Goal: Check status: Check status

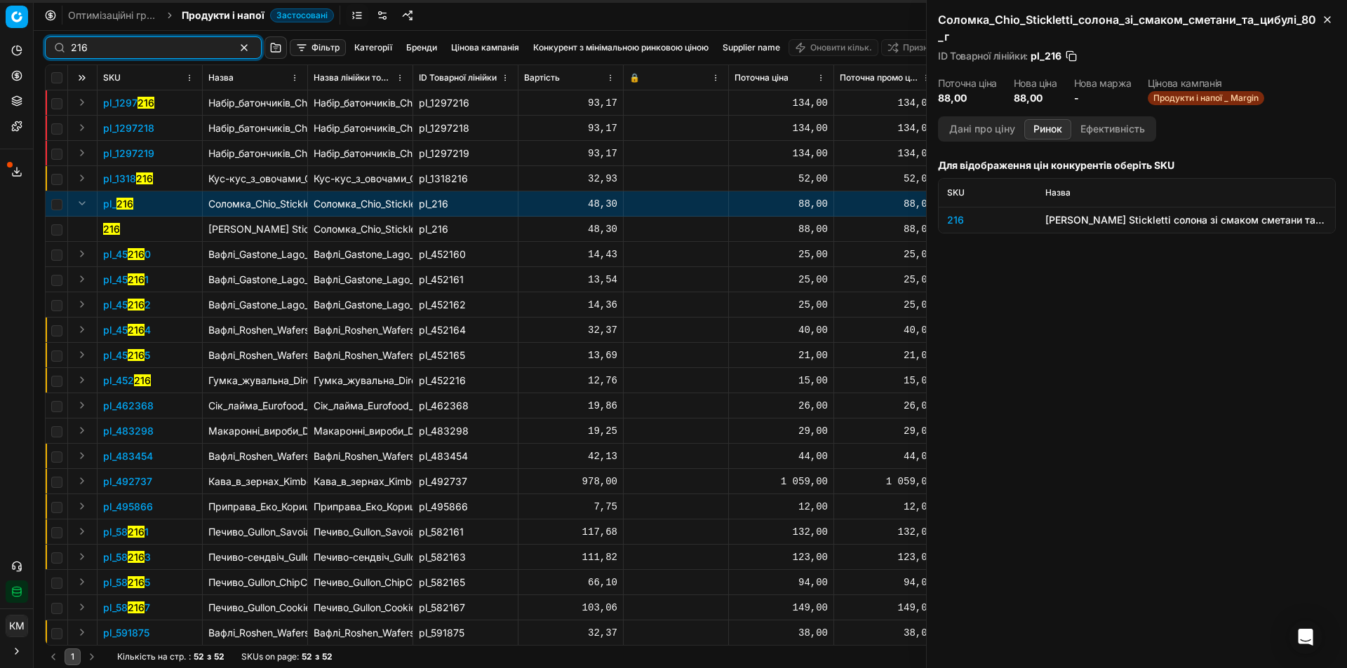
click at [170, 45] on input "216" at bounding box center [148, 48] width 154 height 14
paste input "588374"
type input "588374"
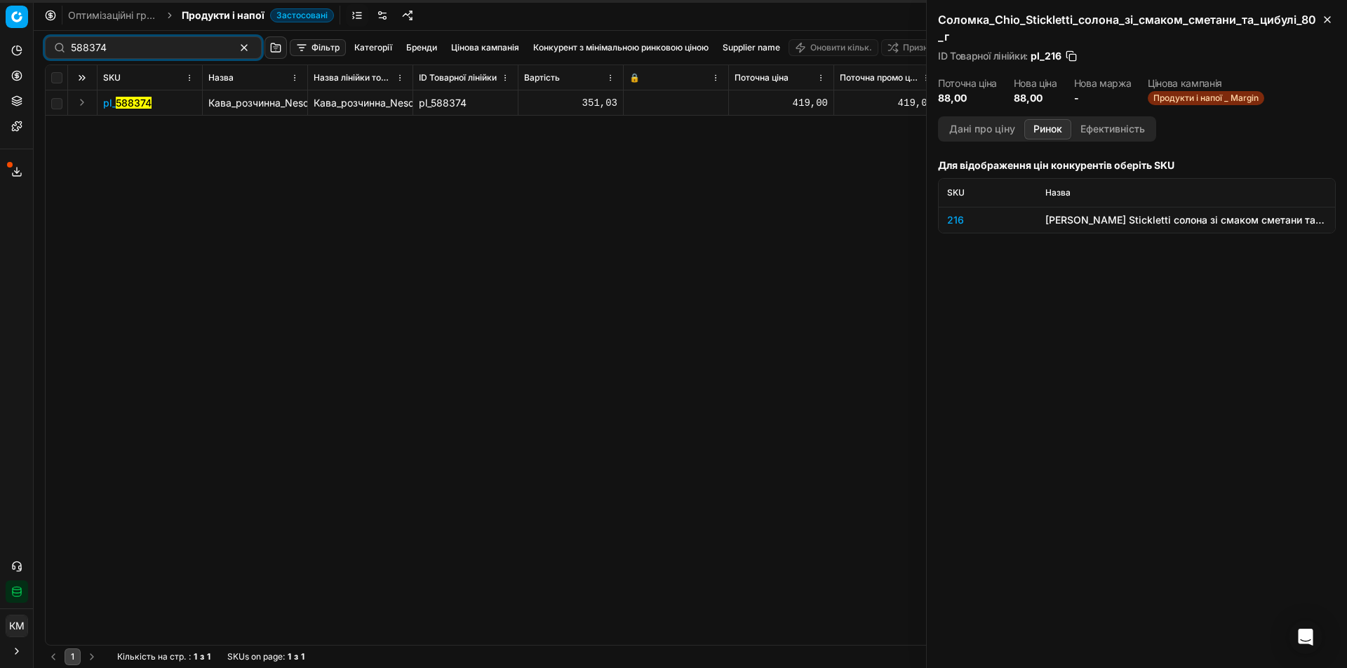
click at [83, 102] on button "Expand" at bounding box center [82, 102] width 17 height 17
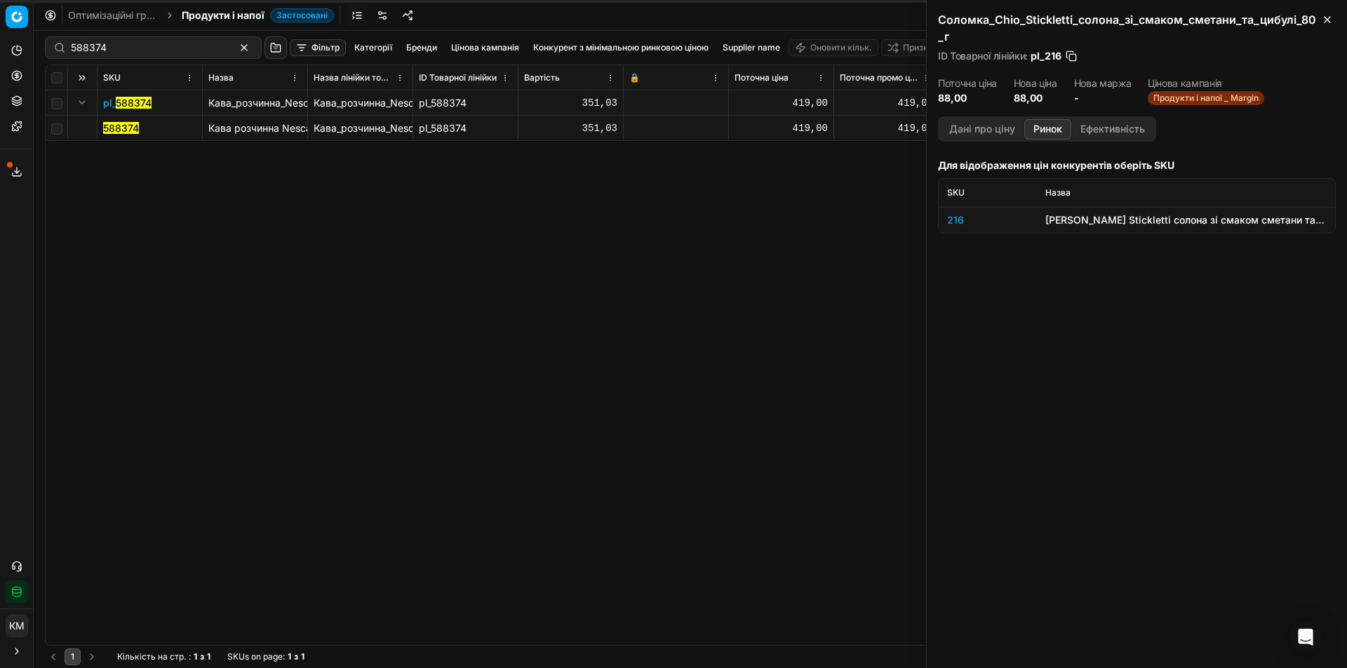
click at [112, 124] on mark "588374" at bounding box center [121, 128] width 36 height 12
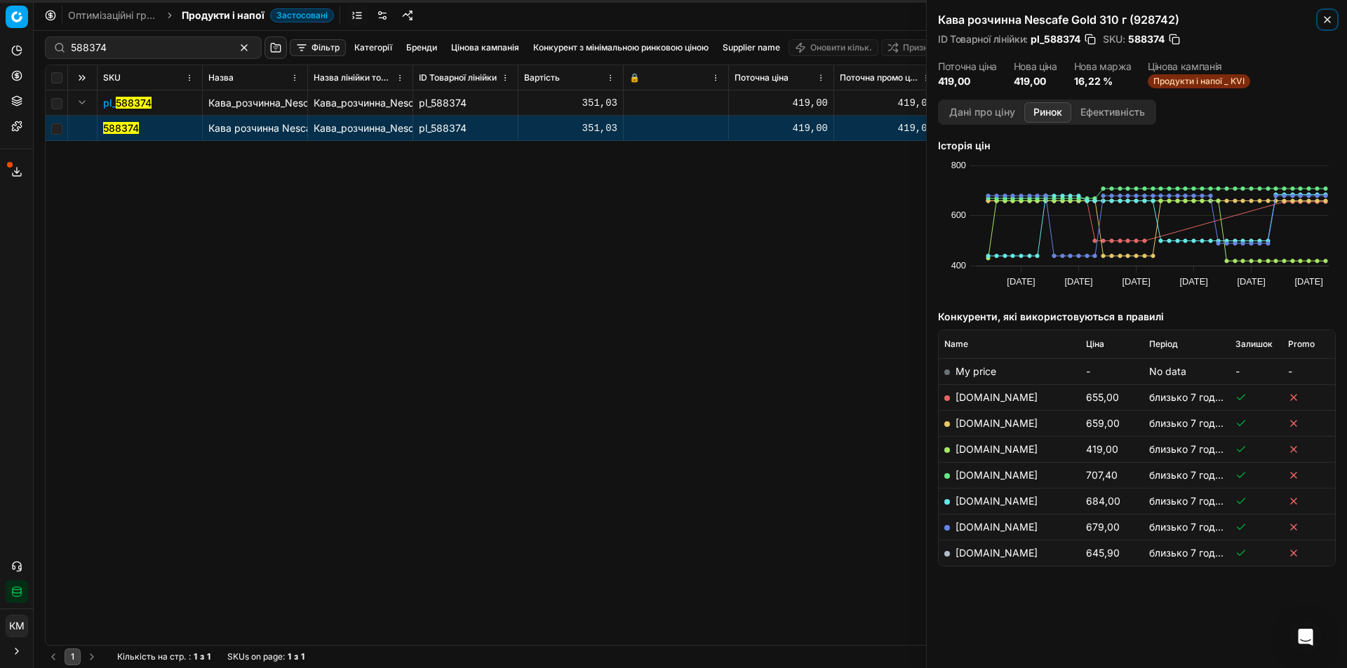
click at [1330, 17] on icon "button" at bounding box center [1326, 19] width 11 height 11
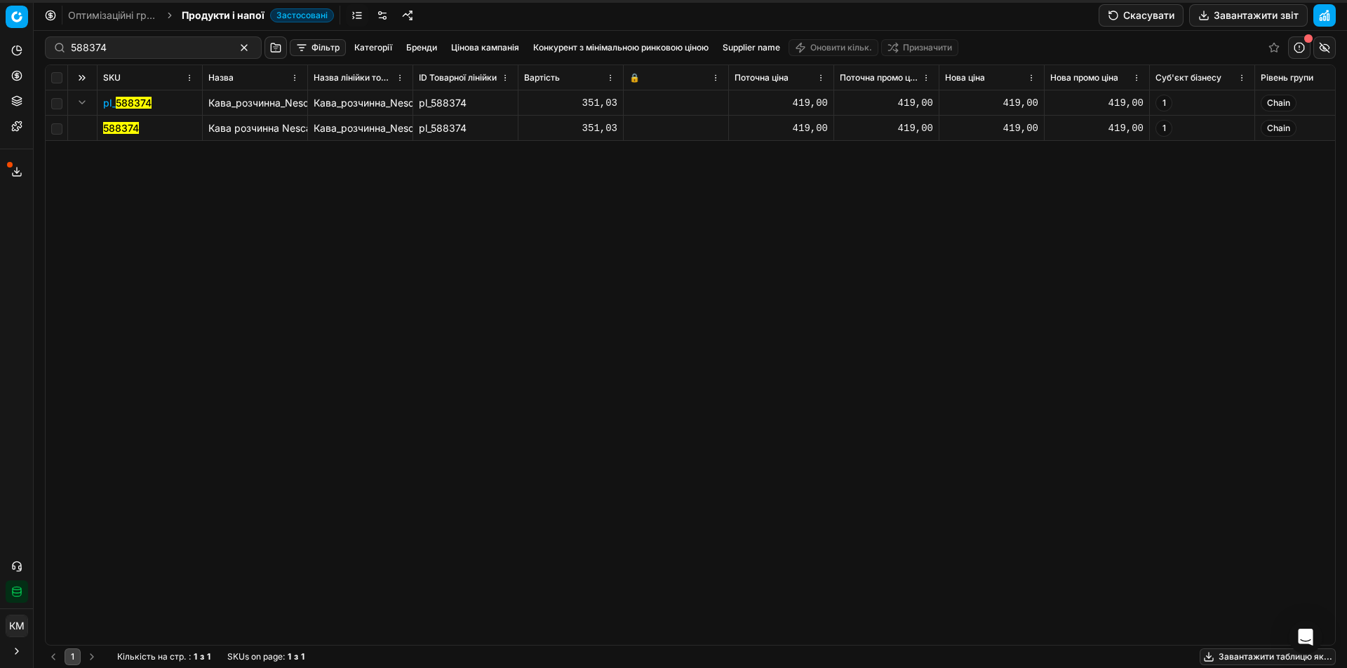
click at [129, 126] on mark "588374" at bounding box center [121, 128] width 36 height 12
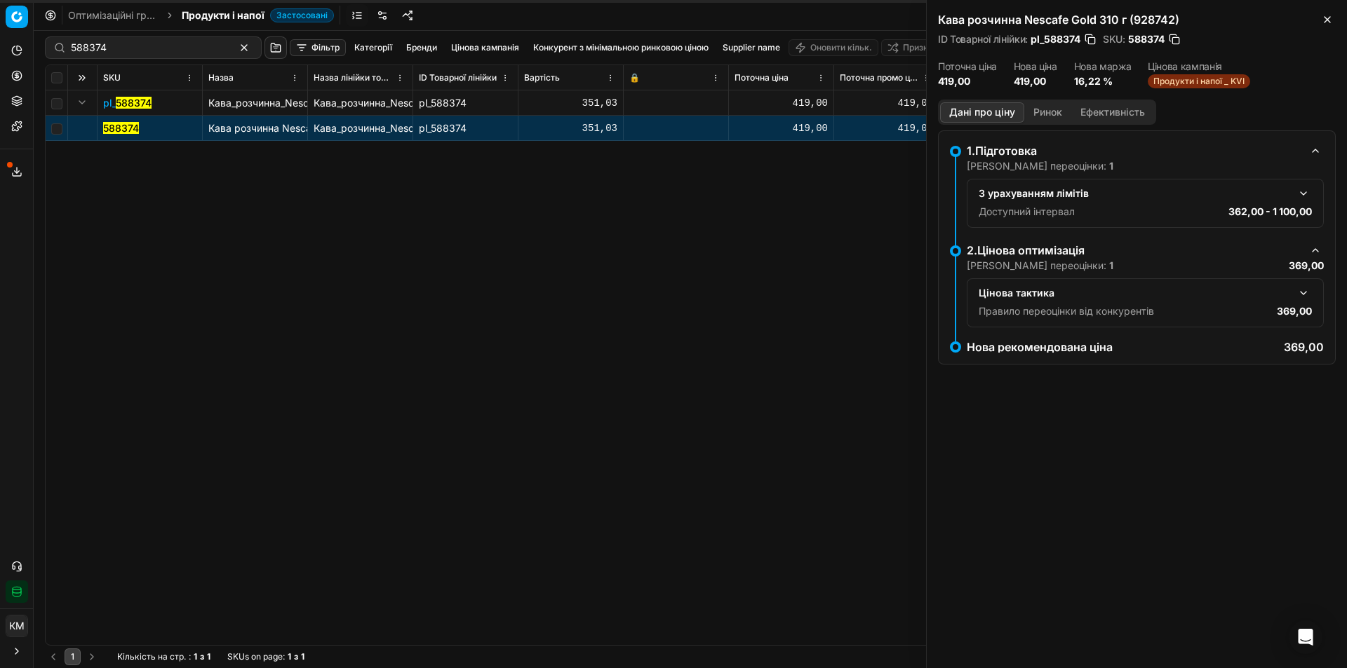
click at [1060, 116] on button "Ринок" at bounding box center [1047, 112] width 47 height 20
